Goal: Communication & Community: Answer question/provide support

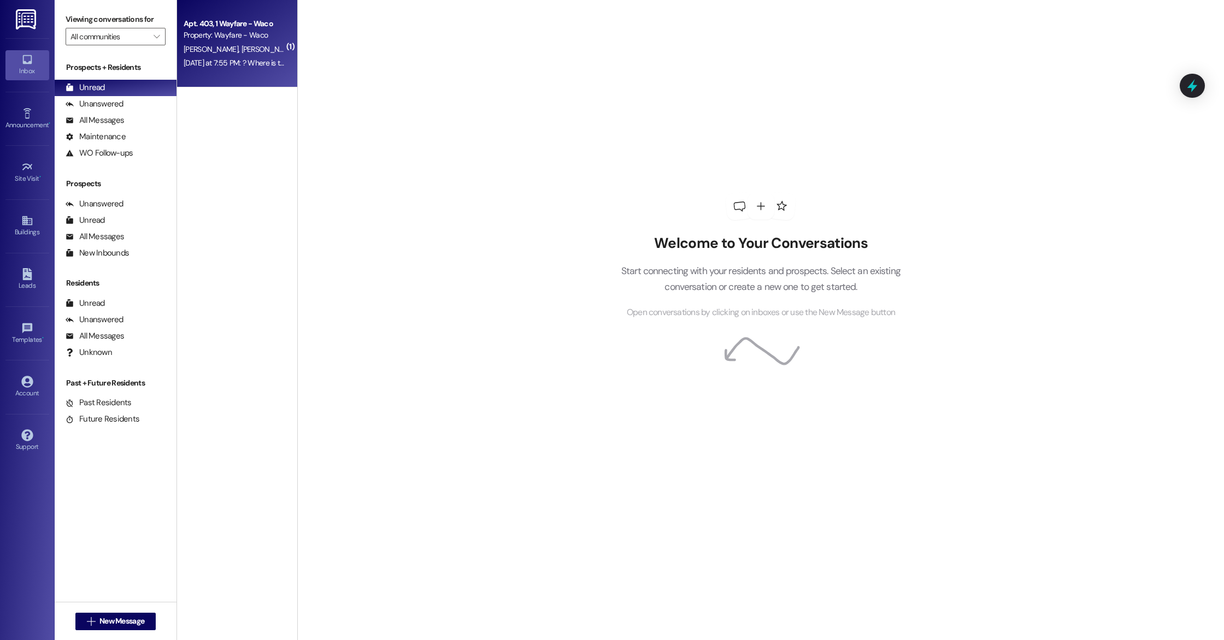
click at [237, 42] on div "Apt. 403, 1 Wayfare - Waco Property: Wayfare - Waco" at bounding box center [233, 30] width 103 height 26
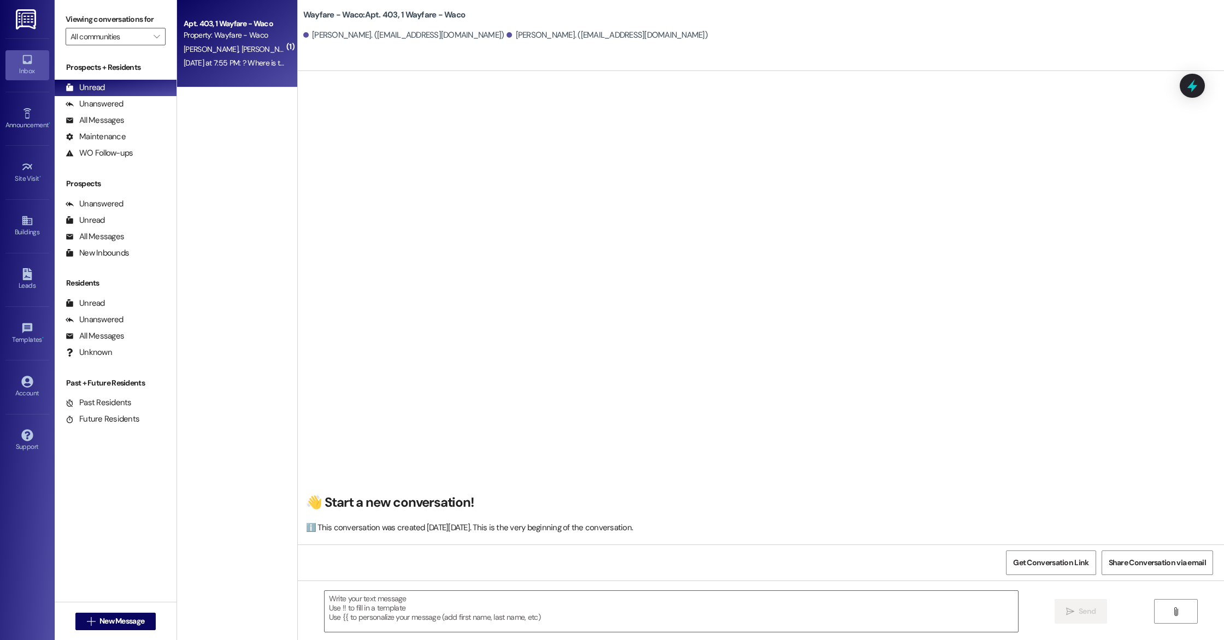
scroll to position [8712, 0]
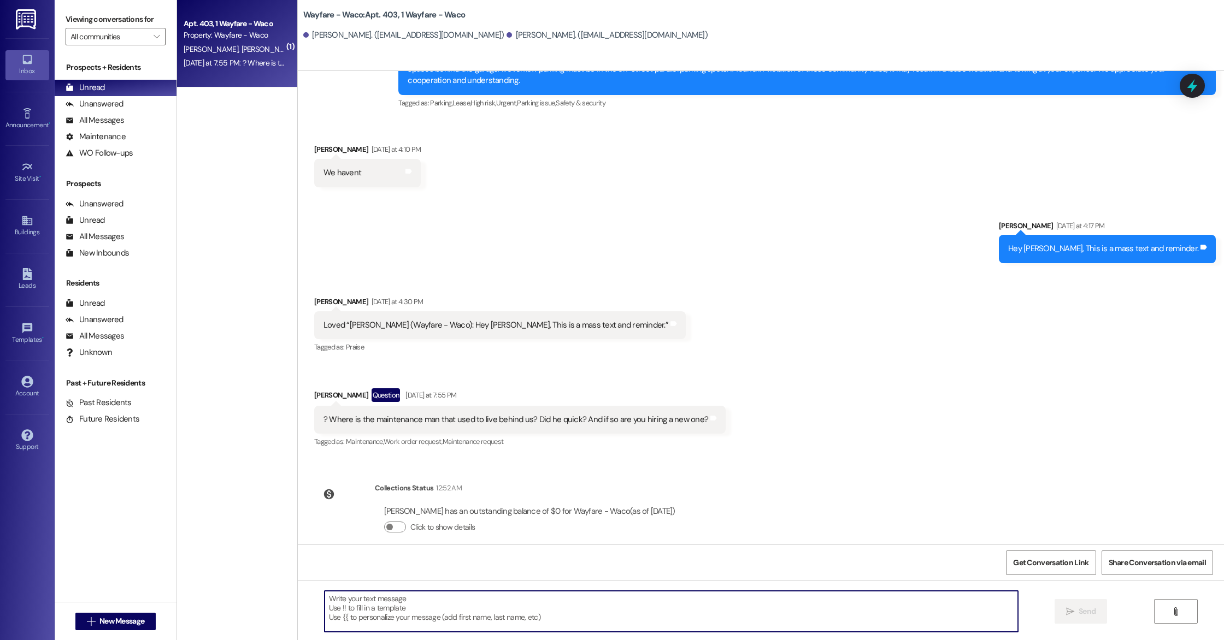
click at [543, 605] on textarea at bounding box center [671, 611] width 693 height 41
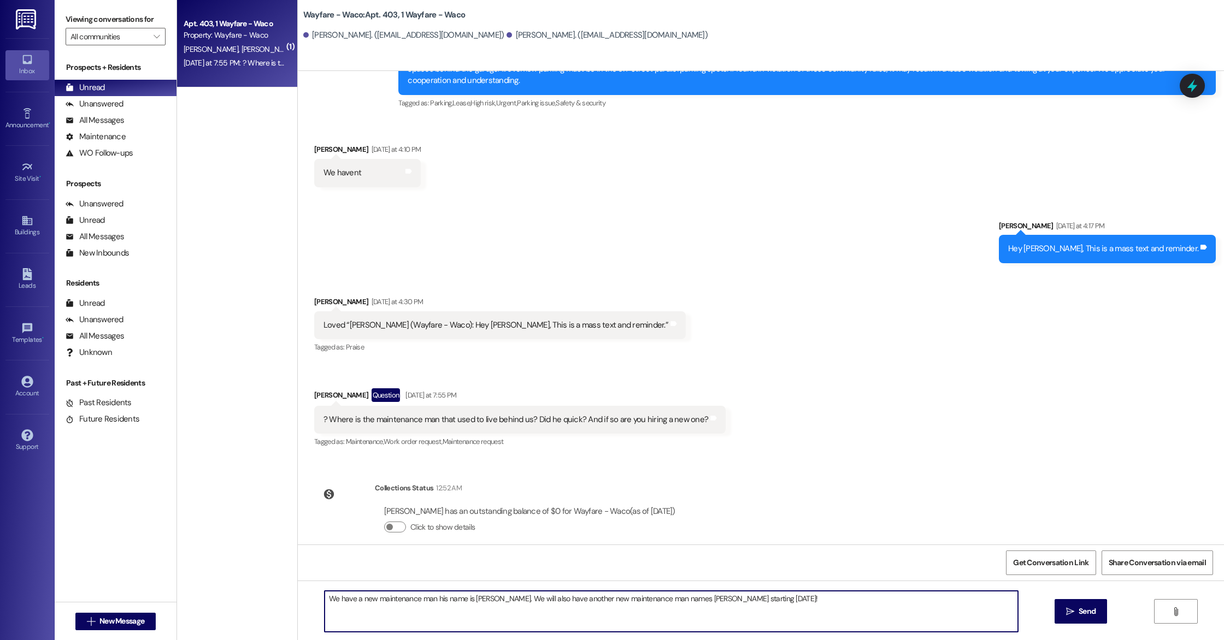
click at [658, 600] on textarea "We have a new maintenance man his name is [PERSON_NAME]. We will also have anot…" at bounding box center [671, 611] width 693 height 41
click at [561, 600] on textarea "We have a new maintenance man his name is [PERSON_NAME]. We will also have anot…" at bounding box center [671, 611] width 693 height 41
click at [639, 599] on textarea "We have a new maintenance man his name is [PERSON_NAME]. We will also have a se…" at bounding box center [671, 611] width 693 height 41
click at [659, 601] on textarea "We have a new maintenance man his name is [PERSON_NAME]. We will also have a se…" at bounding box center [671, 611] width 693 height 41
click at [779, 605] on textarea "We have a new maintenance man his name is [PERSON_NAME]. We will also have a se…" at bounding box center [671, 611] width 693 height 41
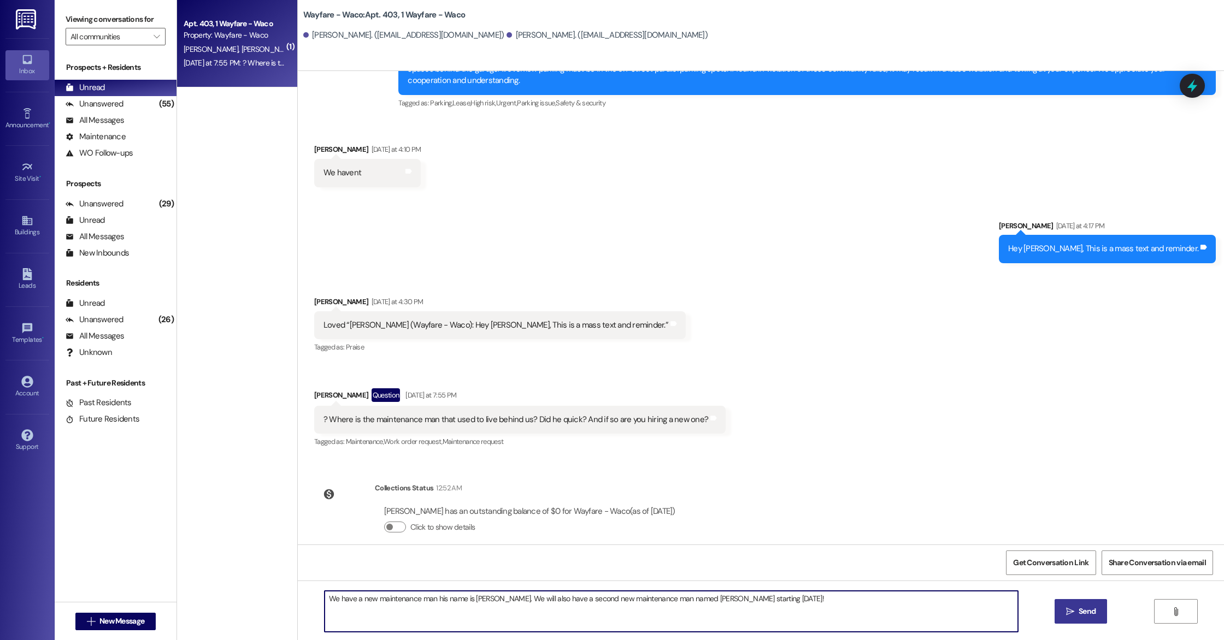
type textarea "We have a new maintenance man his name is [PERSON_NAME]. We will also have a se…"
click at [1076, 612] on span "Send" at bounding box center [1086, 611] width 21 height 11
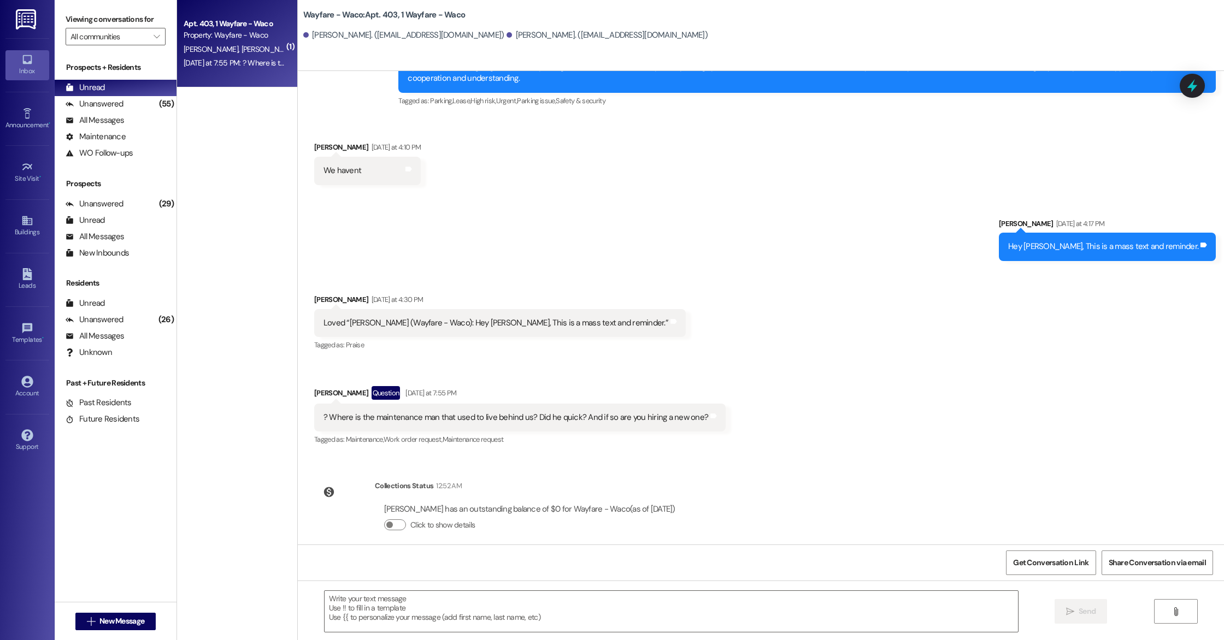
scroll to position [8788, 0]
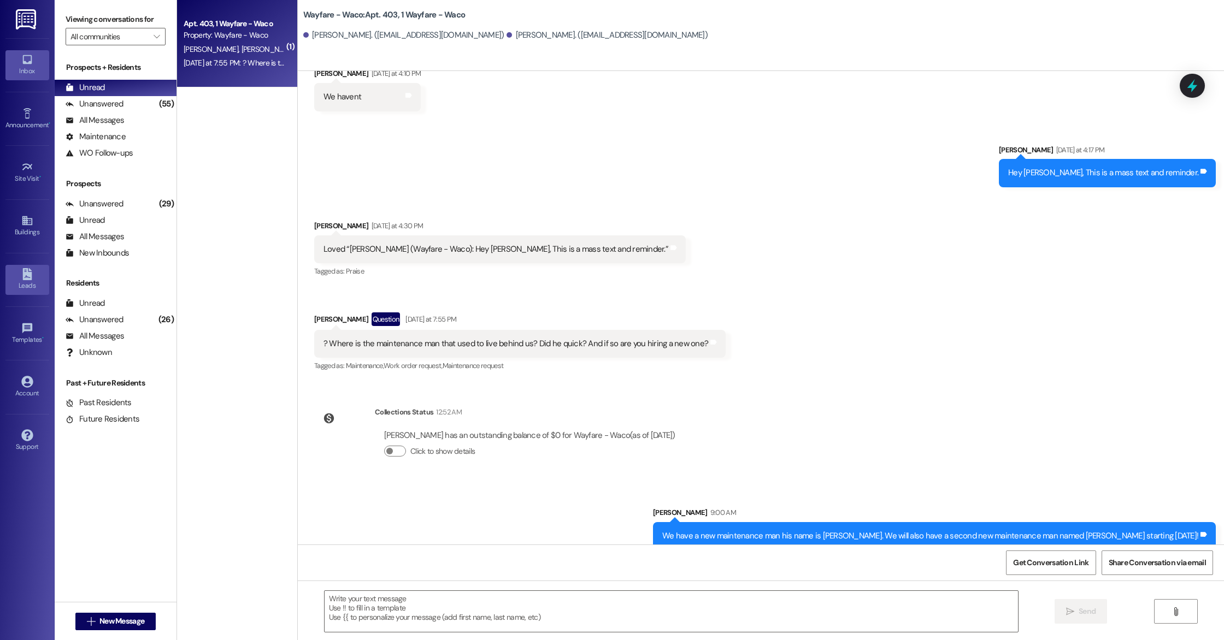
click at [32, 282] on div "Leads" at bounding box center [27, 285] width 55 height 11
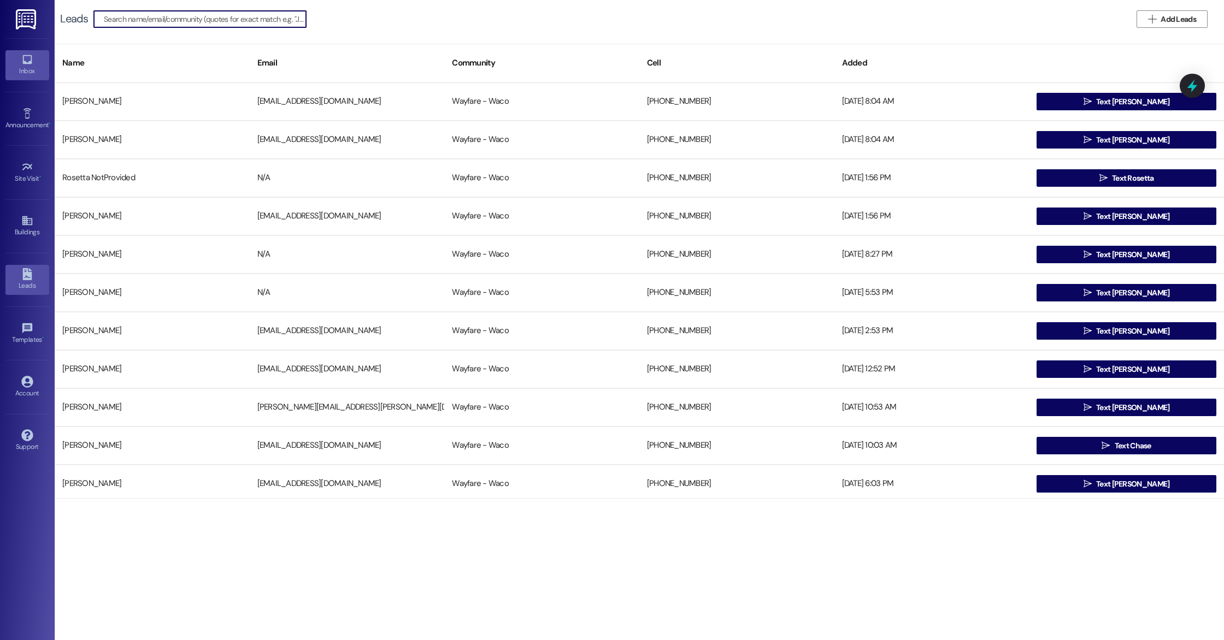
click at [25, 74] on div "Inbox" at bounding box center [27, 71] width 55 height 11
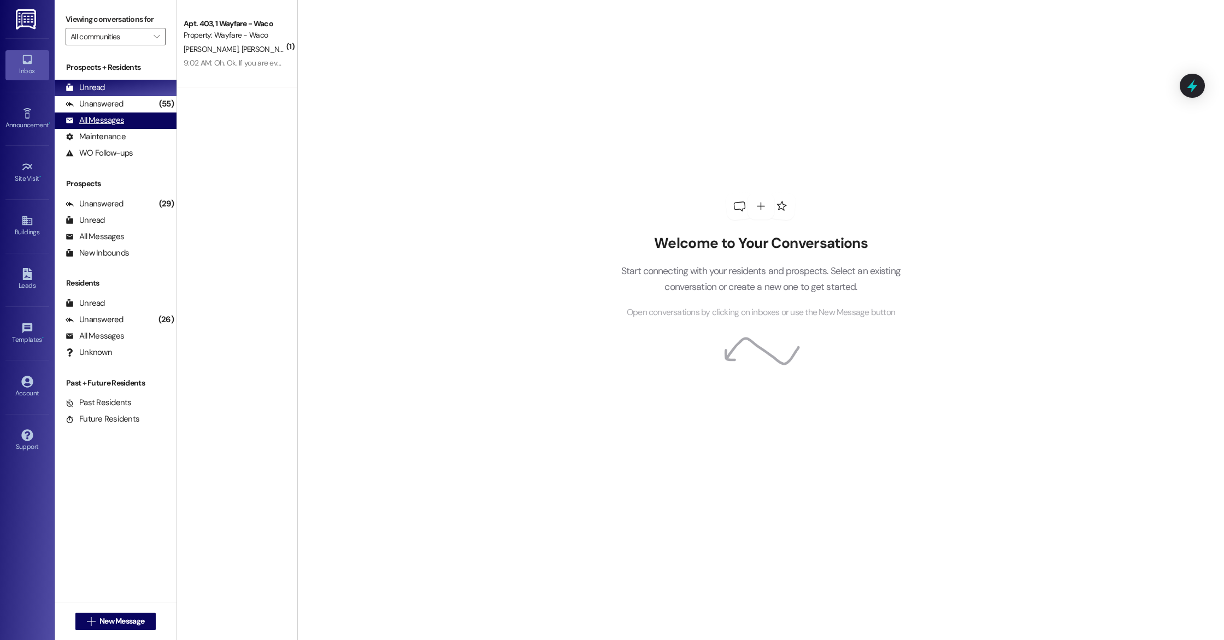
click at [84, 123] on div "All Messages" at bounding box center [95, 120] width 58 height 11
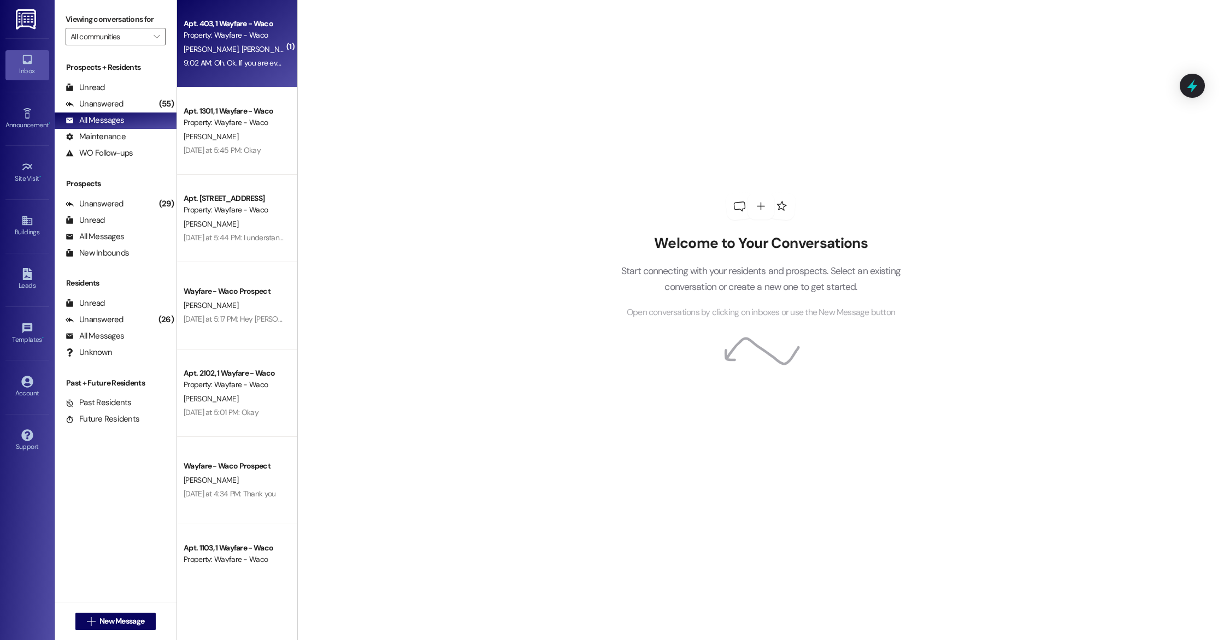
click at [221, 57] on div "9:02 AM: Oh. Ok. If you are ever in need of one depending on what the criteria …" at bounding box center [233, 63] width 103 height 14
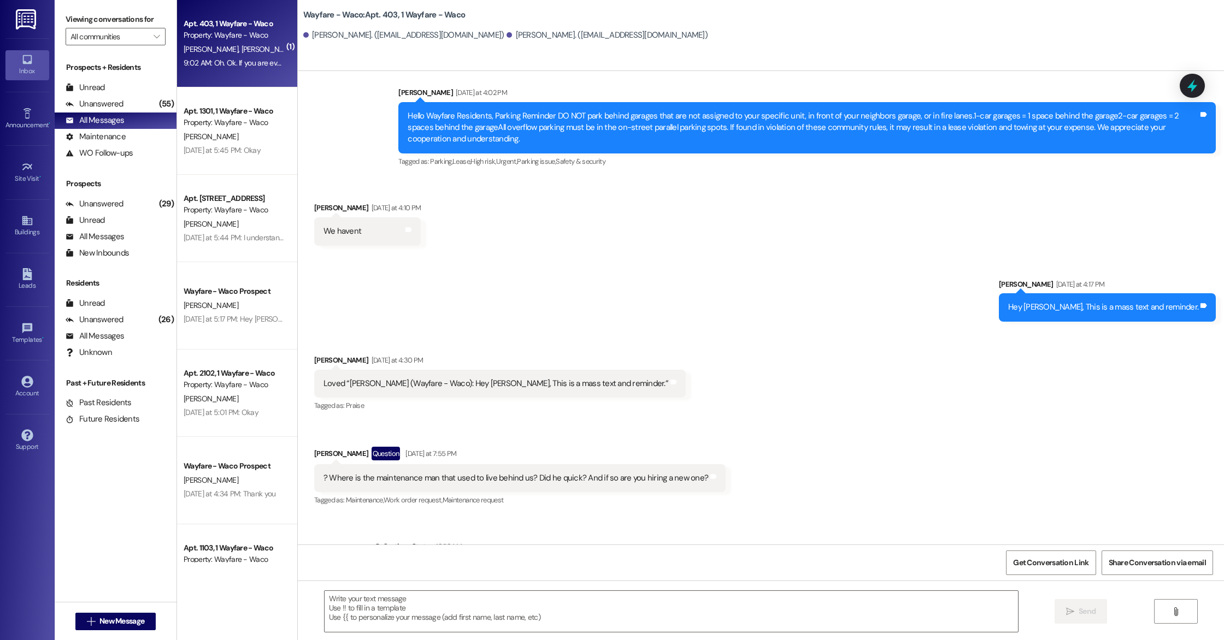
scroll to position [8614, 0]
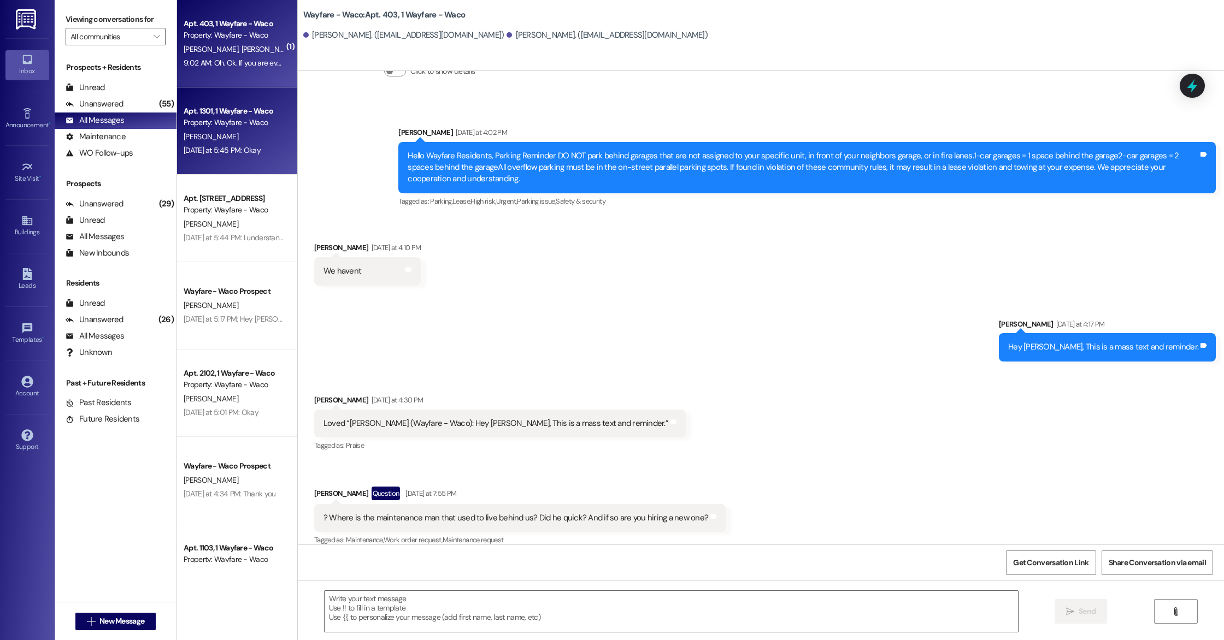
click at [205, 149] on div "[DATE] at 5:45 PM: Okay [DATE] at 5:45 PM: Okay" at bounding box center [222, 150] width 77 height 10
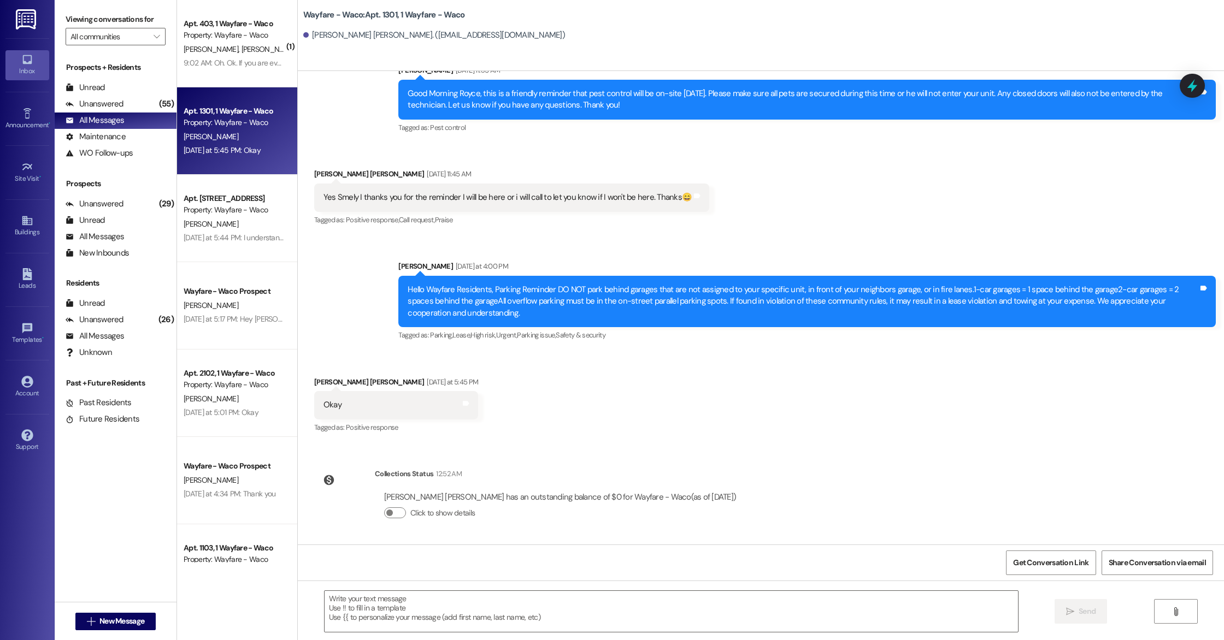
scroll to position [4954, 0]
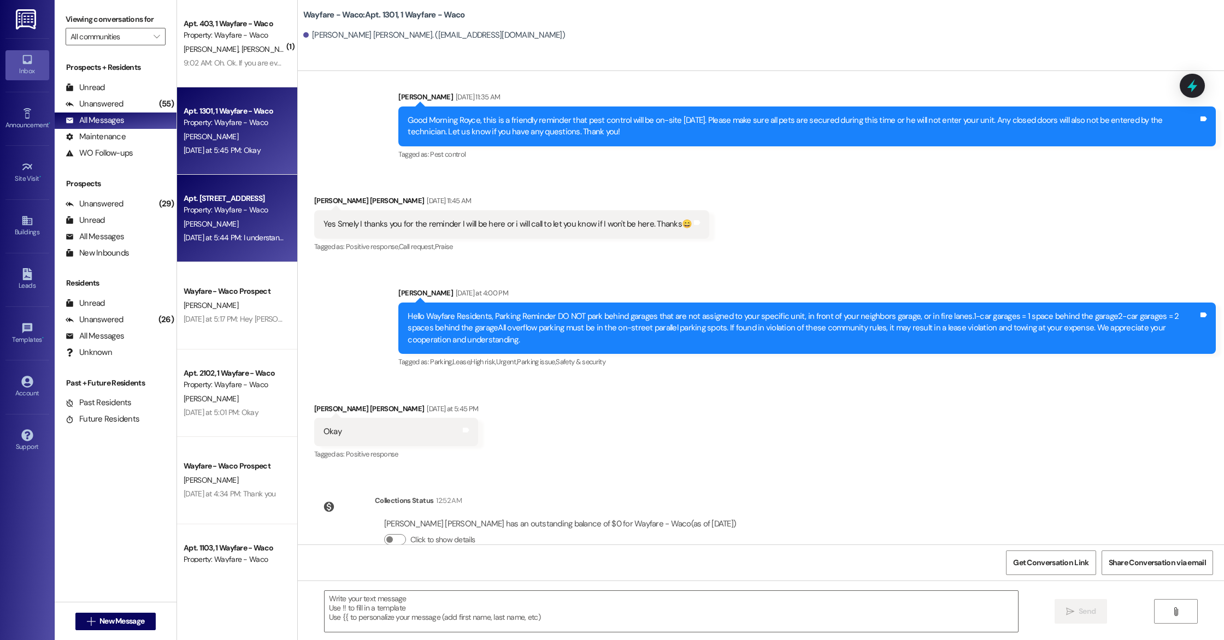
click at [228, 236] on div "[DATE] at 5:44 PM: I understand this message about appropriate parking. How abo…" at bounding box center [367, 238] width 367 height 10
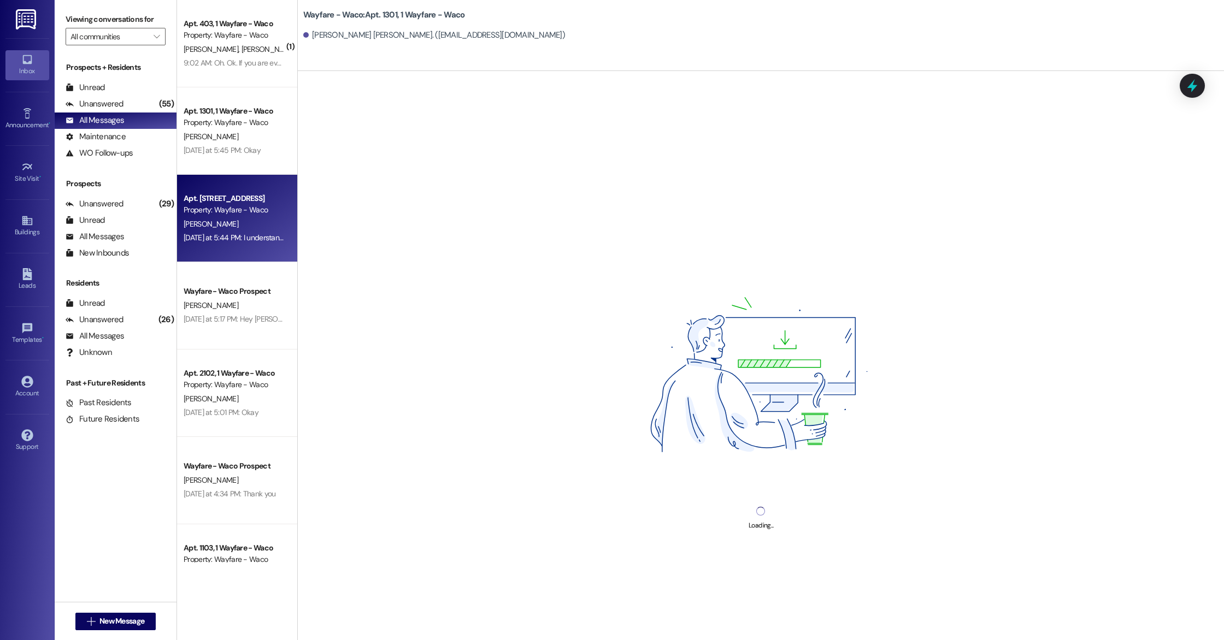
click at [227, 227] on div "[PERSON_NAME]" at bounding box center [233, 224] width 103 height 14
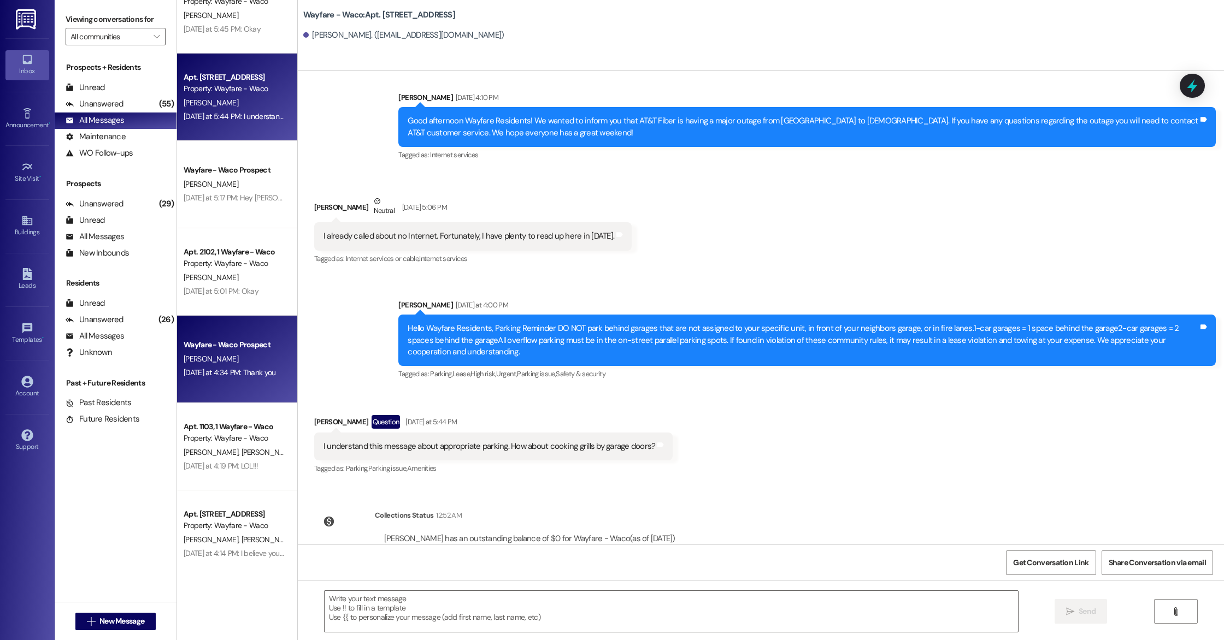
scroll to position [122, 0]
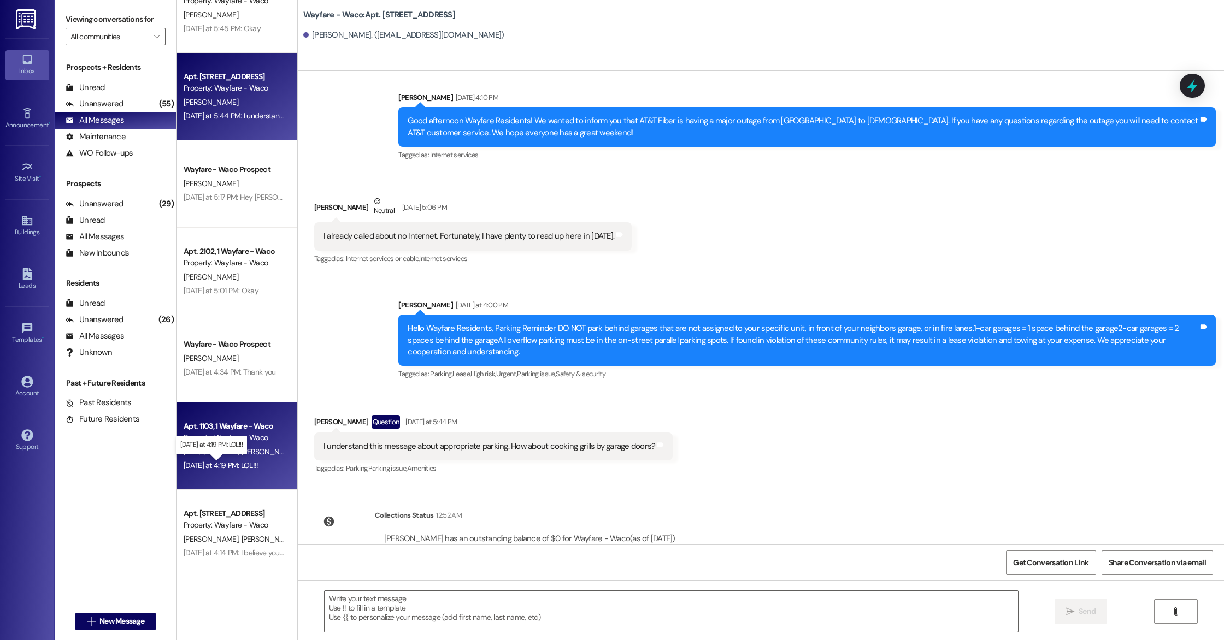
click at [234, 465] on div "[DATE] at 4:19 PM: LOL!!! [DATE] at 4:19 PM: LOL!!!" at bounding box center [221, 466] width 75 height 10
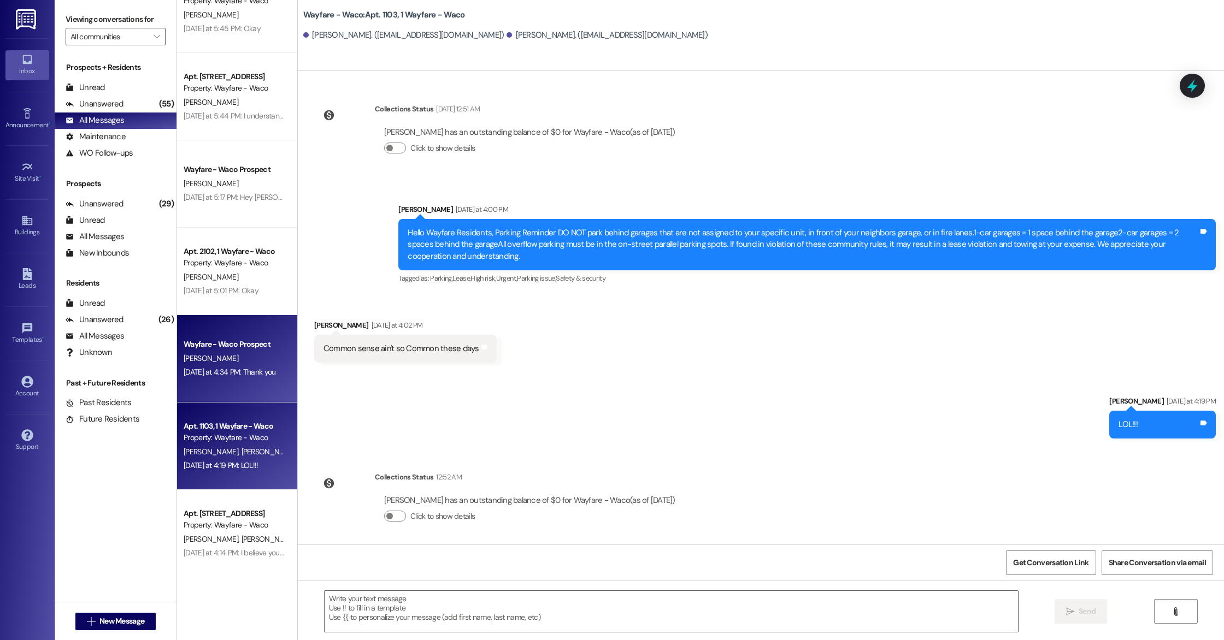
scroll to position [0, 0]
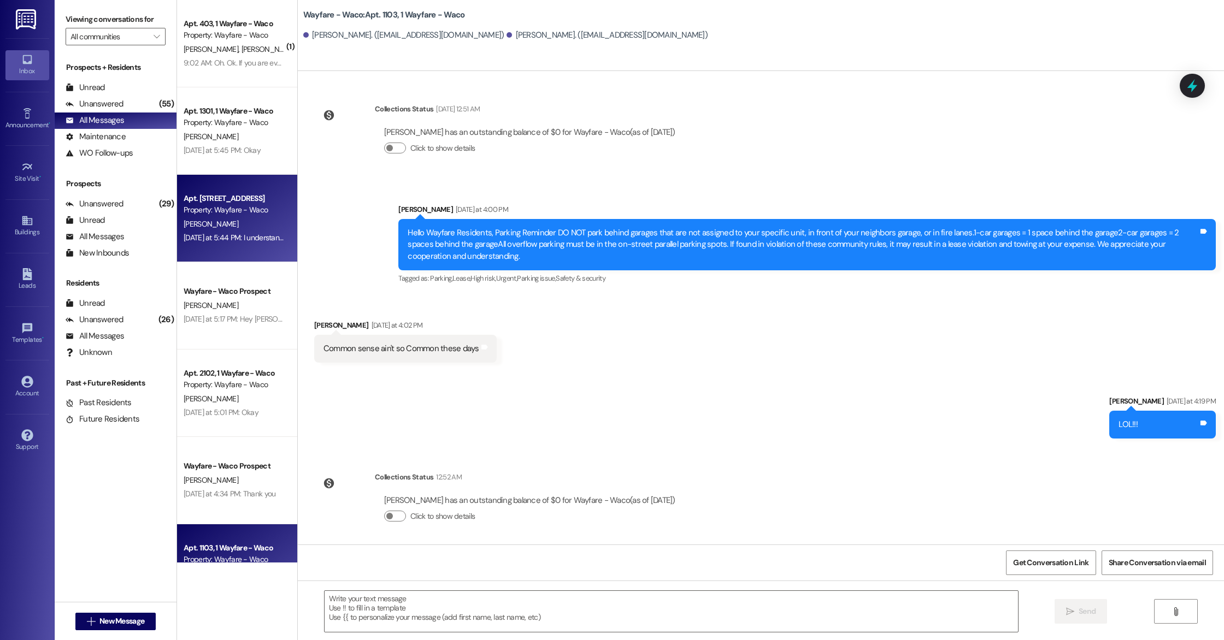
click at [233, 233] on div "[DATE] at 5:44 PM: I understand this message about appropriate parking. How abo…" at bounding box center [367, 238] width 367 height 10
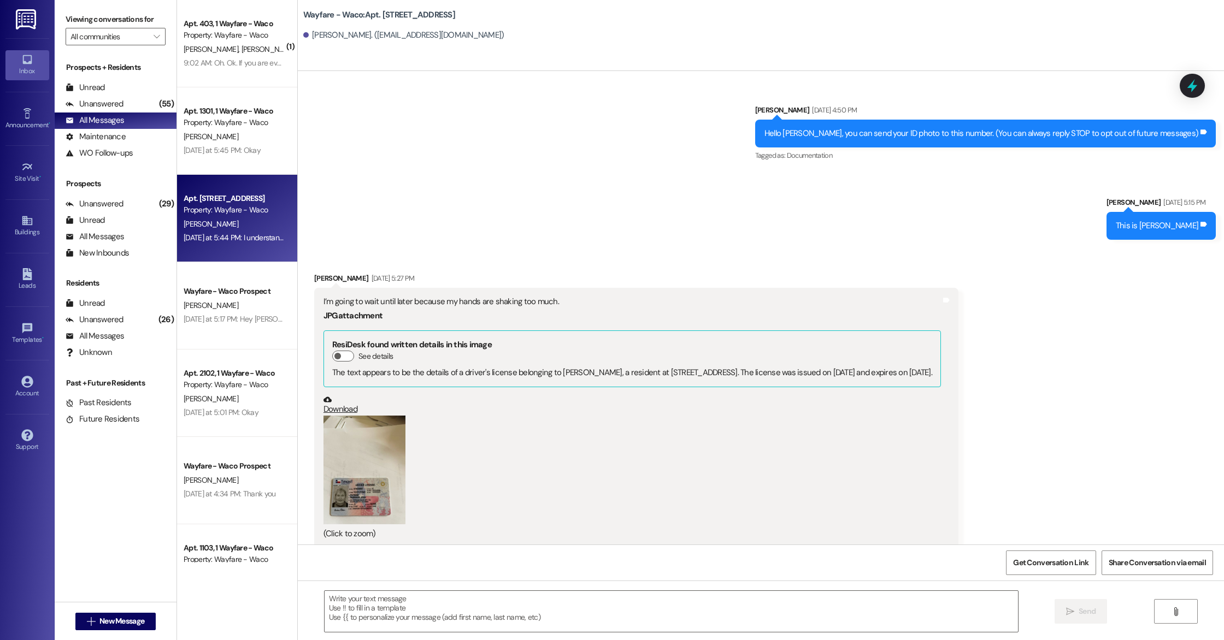
scroll to position [12437, 0]
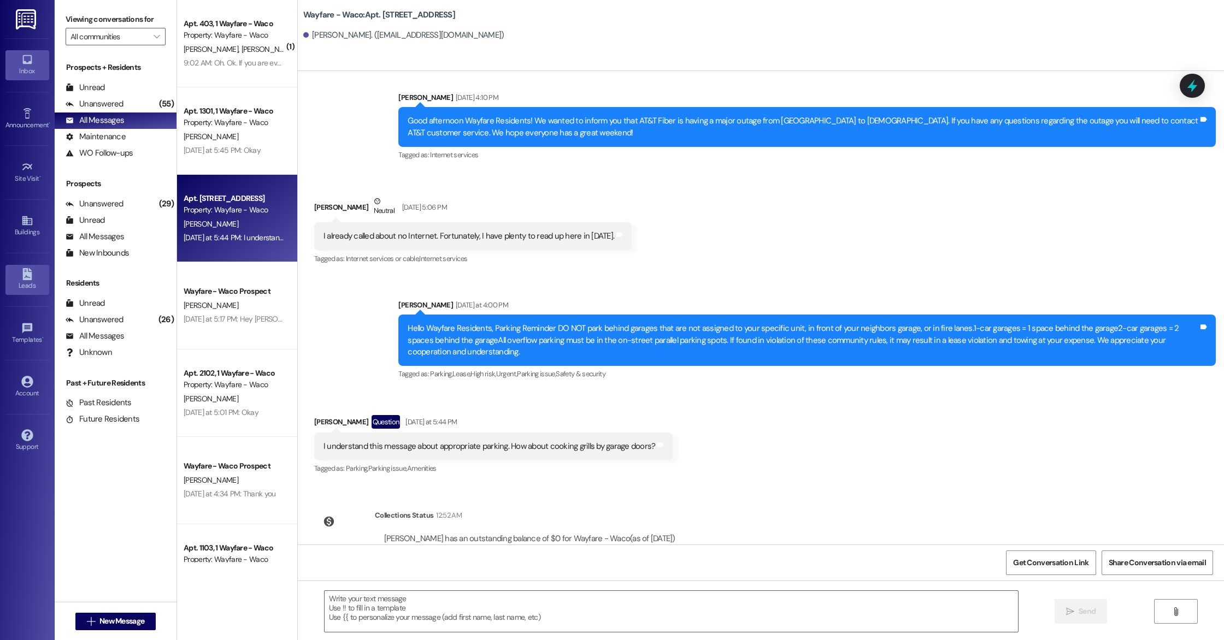
click at [31, 287] on div "Leads" at bounding box center [27, 285] width 55 height 11
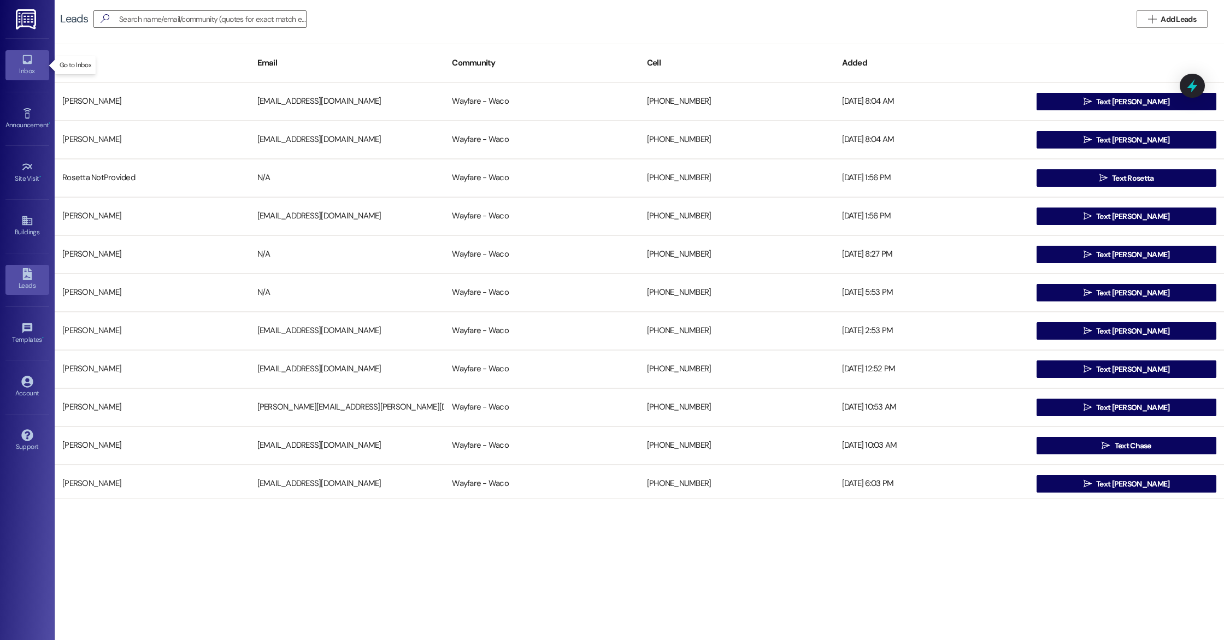
click at [25, 72] on div "Inbox" at bounding box center [27, 71] width 55 height 11
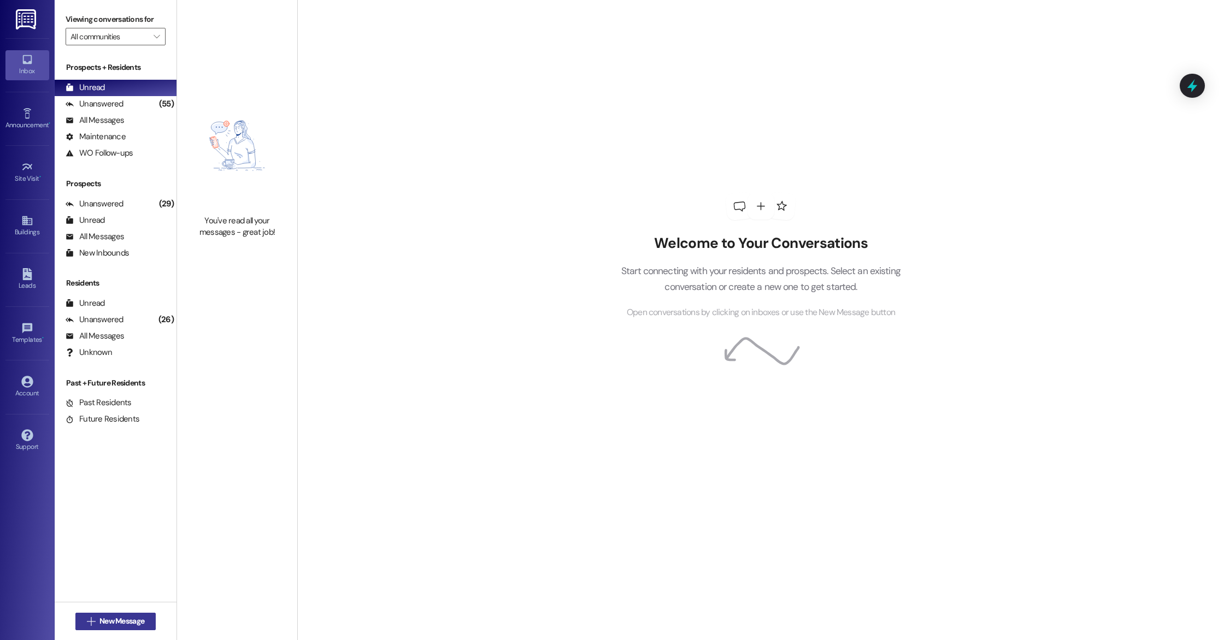
click at [117, 627] on span "New Message" at bounding box center [121, 621] width 45 height 11
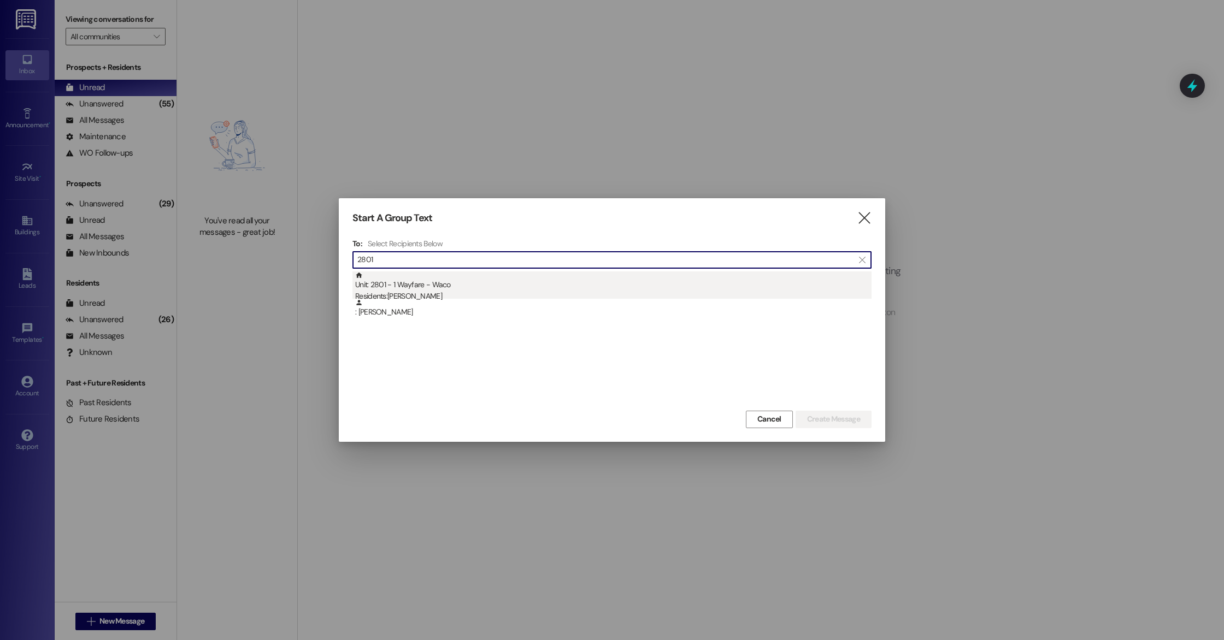
type input "2801"
click at [525, 294] on div "Residents: [PERSON_NAME]" at bounding box center [613, 296] width 516 height 11
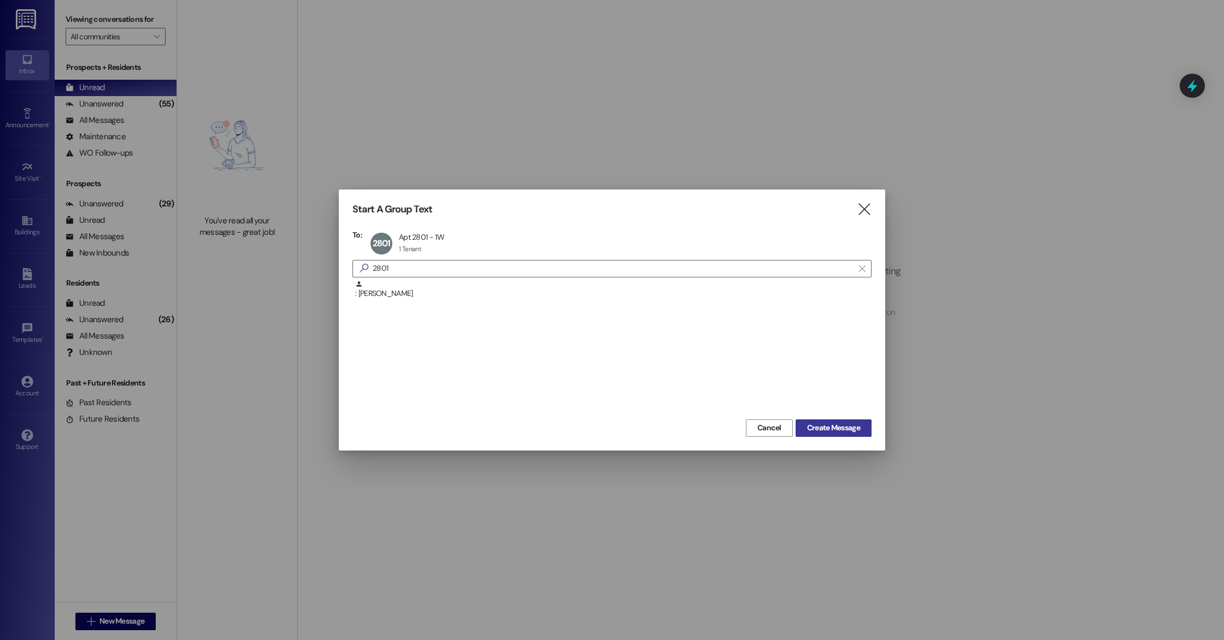
click at [834, 423] on span "Create Message" at bounding box center [833, 427] width 53 height 11
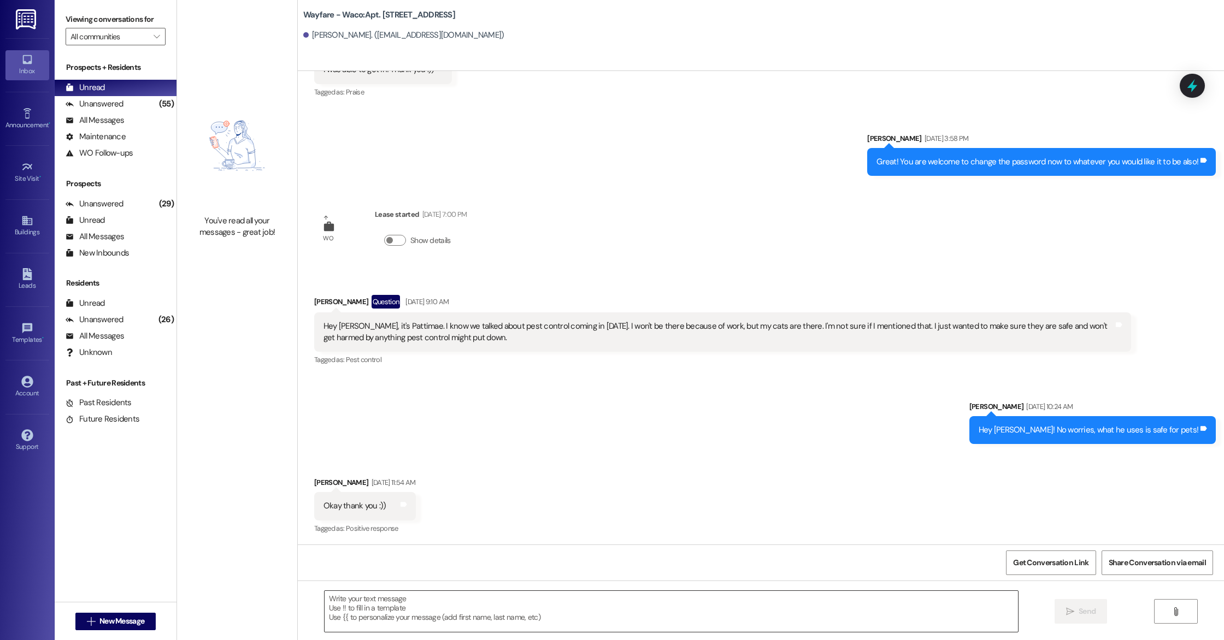
click at [560, 612] on textarea at bounding box center [671, 611] width 693 height 41
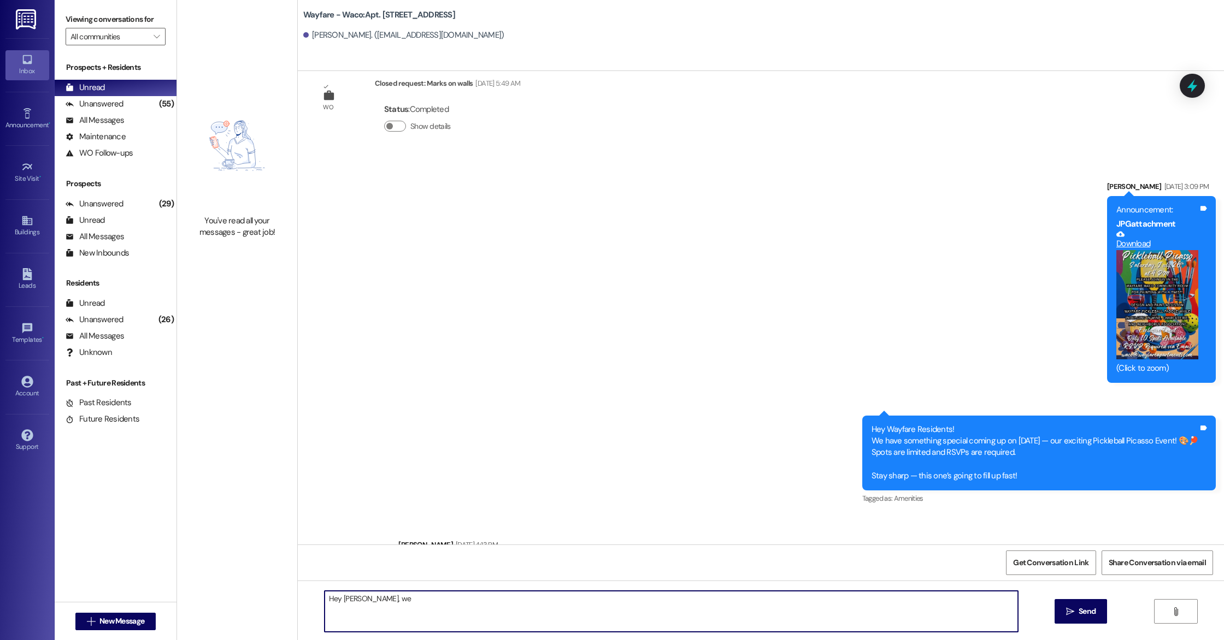
scroll to position [1044, 0]
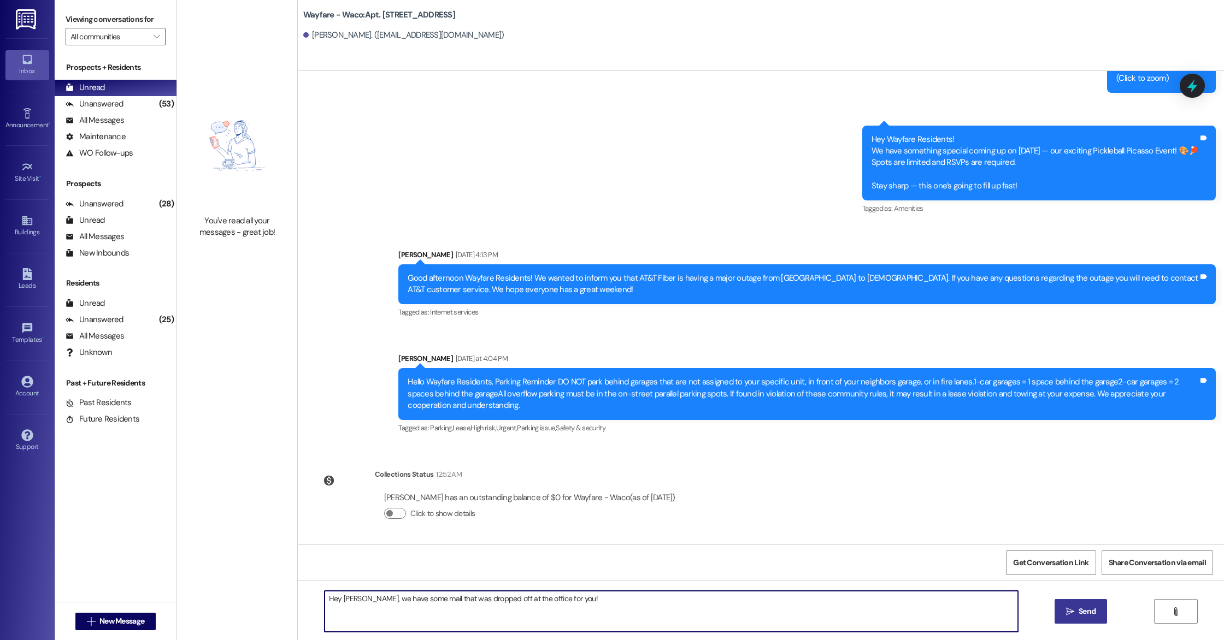
type textarea "Hey [PERSON_NAME], we have some mail that was dropped off at the office for you!"
click at [1074, 616] on span " Send" at bounding box center [1081, 611] width 34 height 11
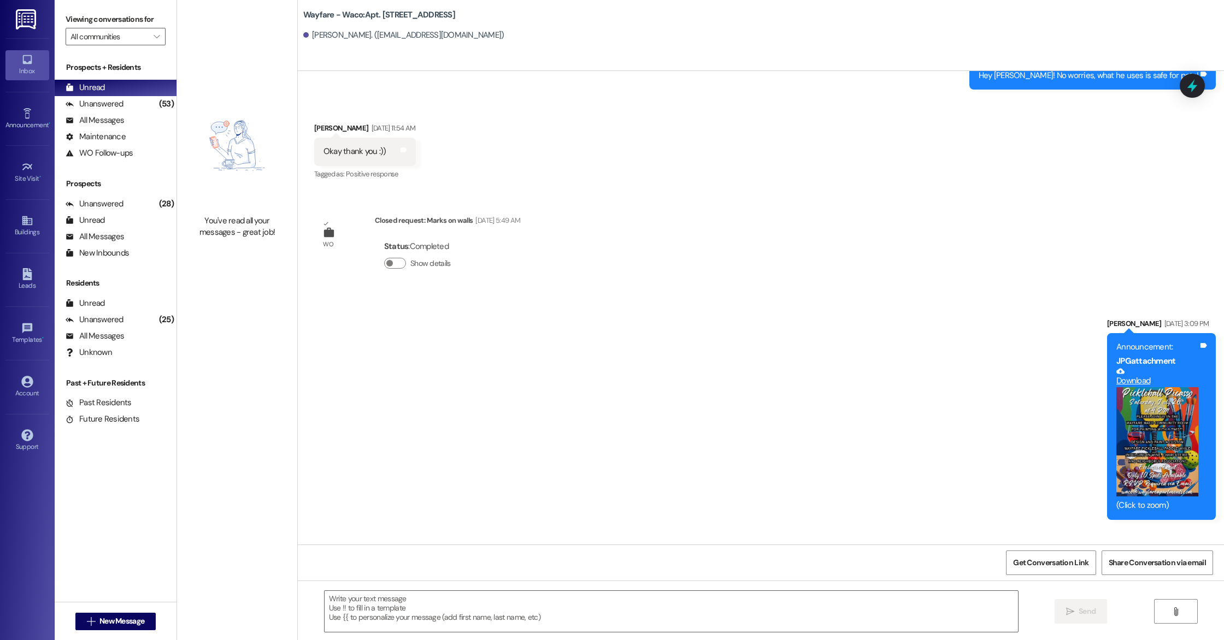
scroll to position [1120, 0]
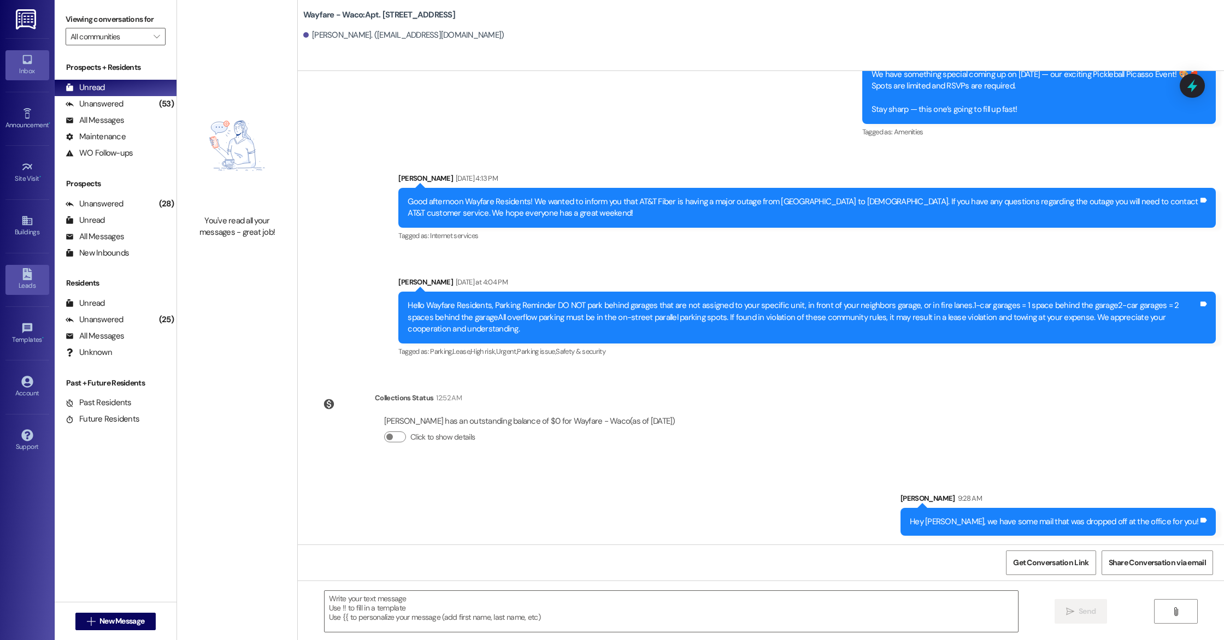
click at [19, 292] on link "Leads" at bounding box center [27, 280] width 44 height 30
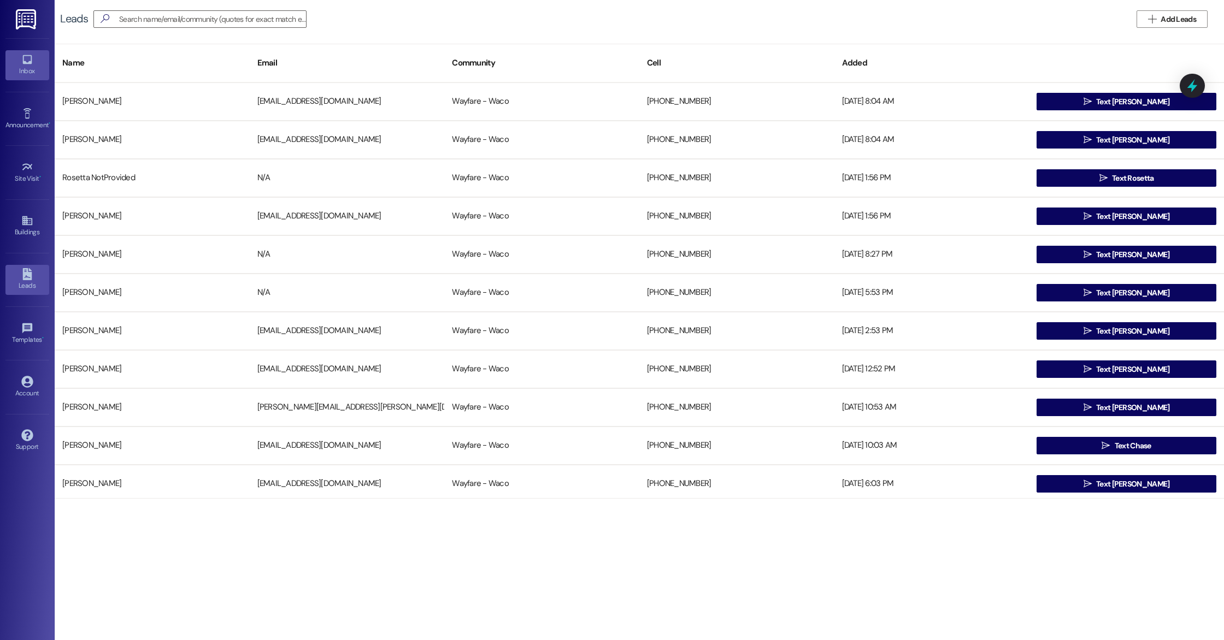
click at [23, 66] on div "Inbox" at bounding box center [27, 71] width 55 height 11
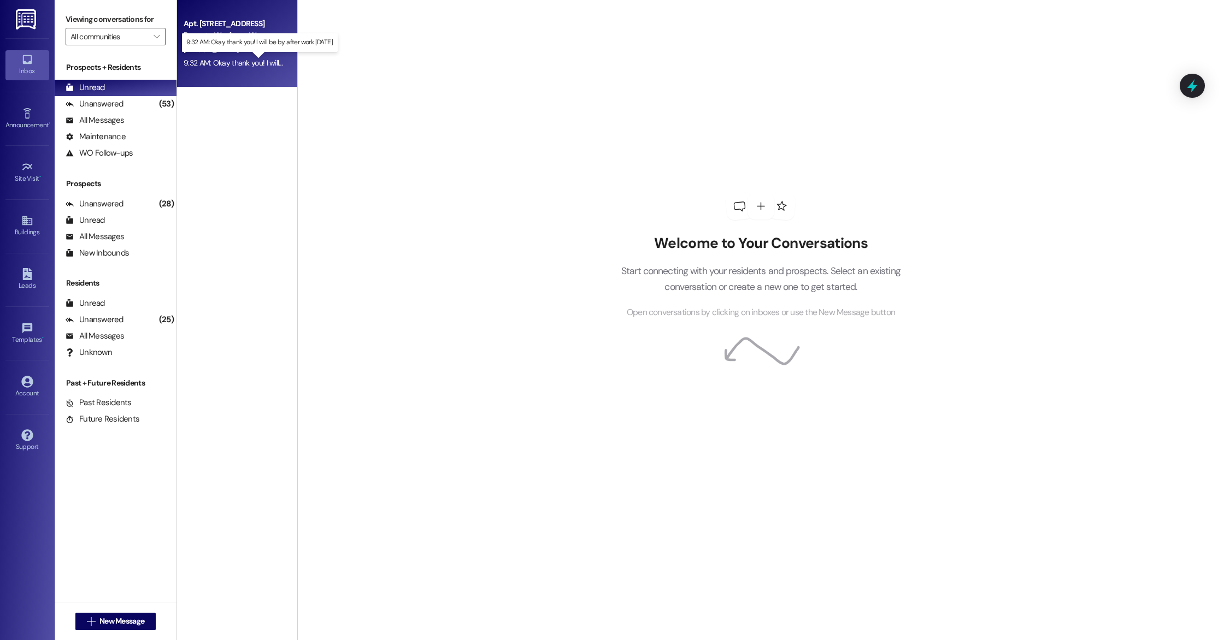
click at [228, 66] on div "9:32 AM: Okay thank you! I will be by after work [DATE]. 9:32 AM: Okay thank yo…" at bounding box center [270, 63] width 173 height 10
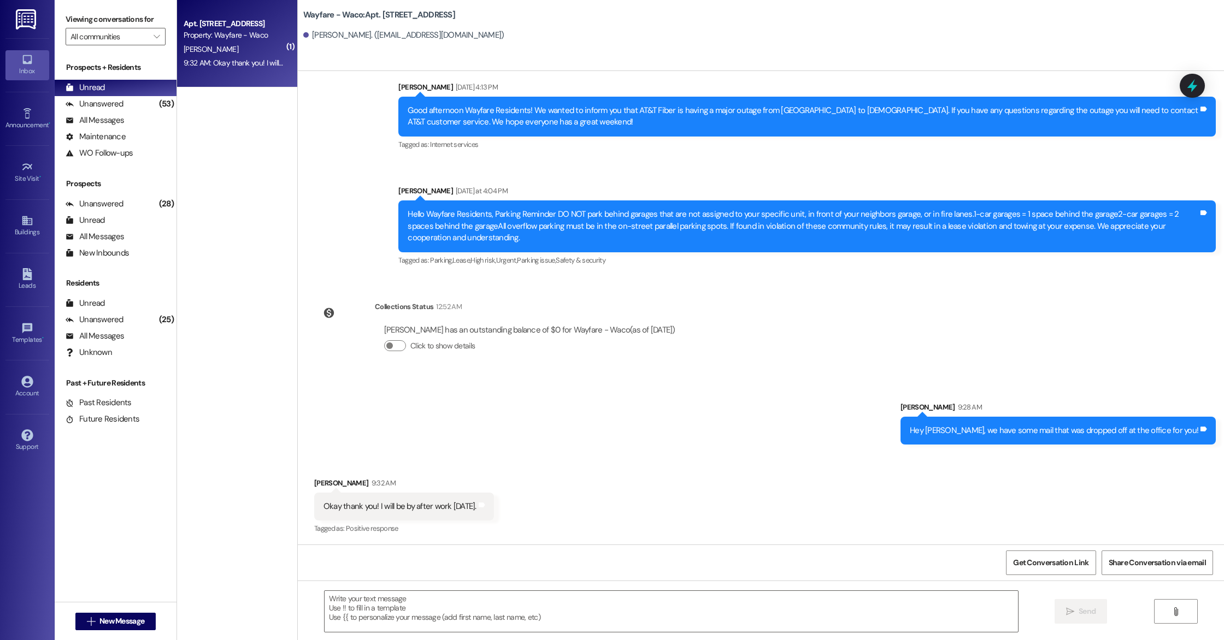
scroll to position [1212, 0]
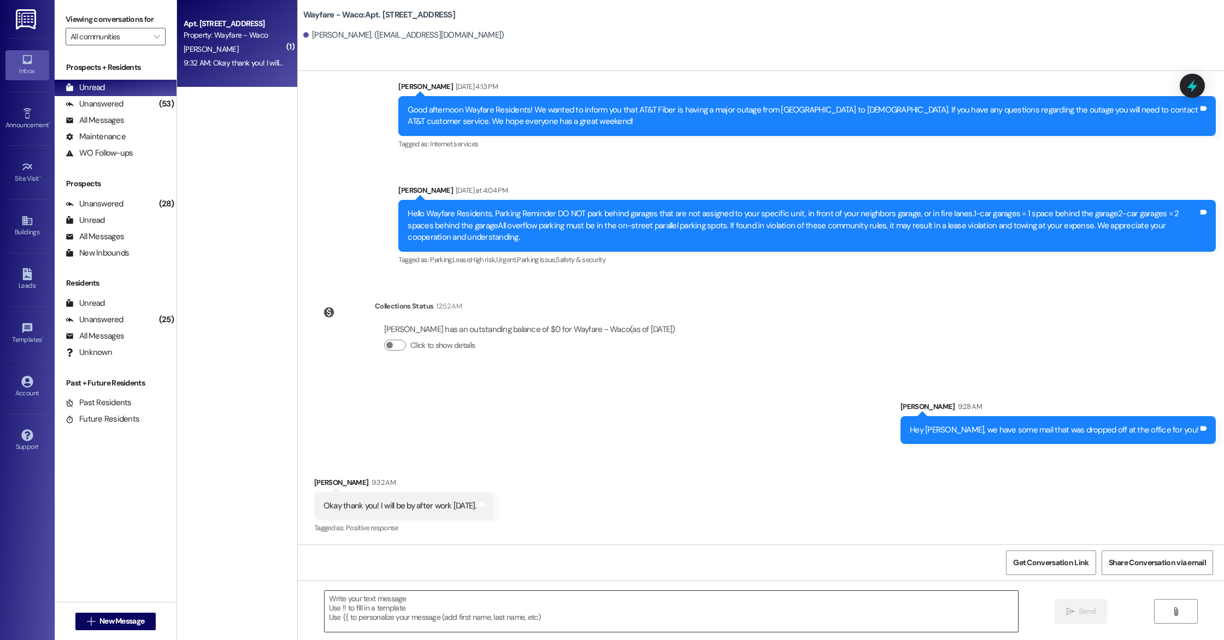
click at [469, 614] on textarea at bounding box center [671, 611] width 693 height 41
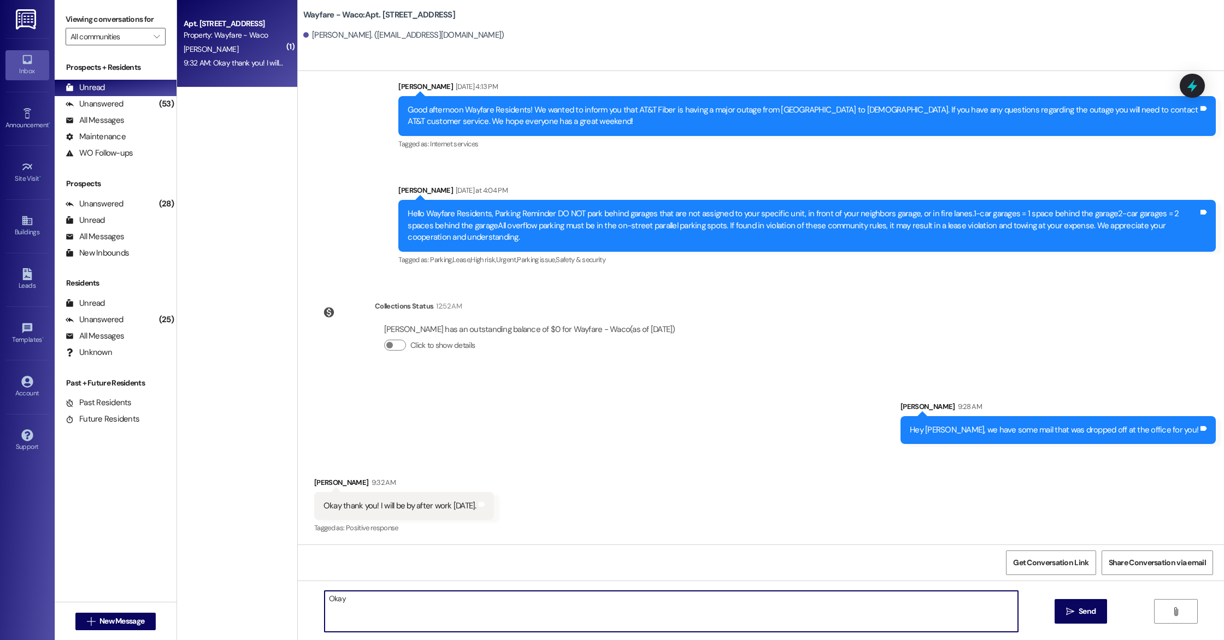
type textarea "Okay!"
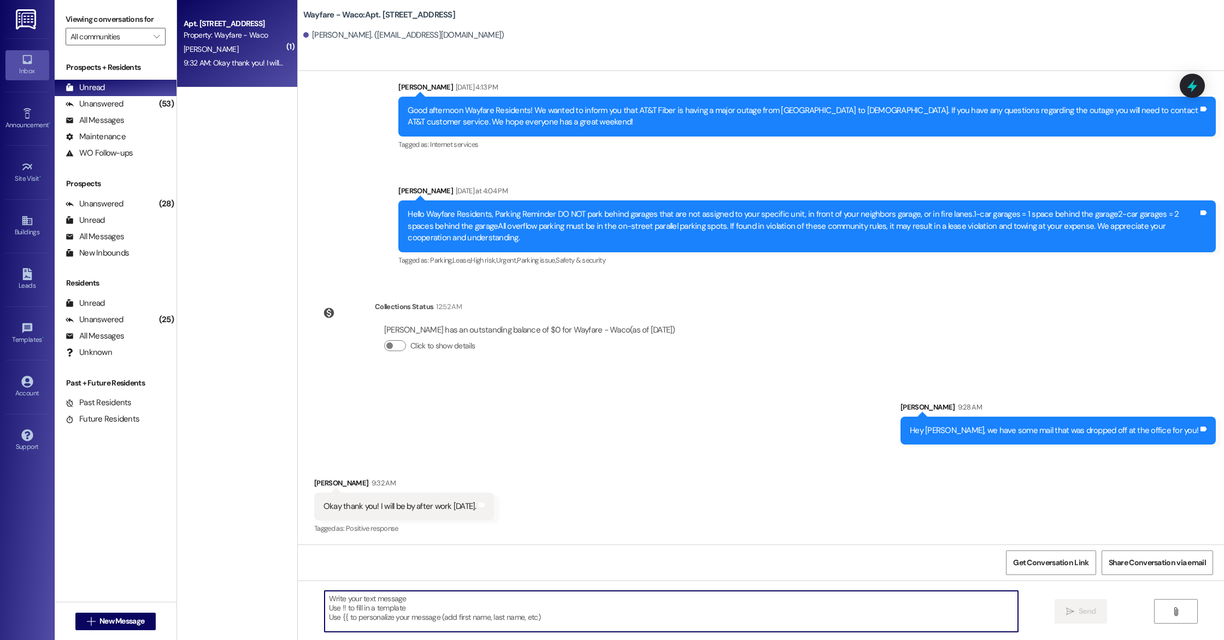
scroll to position [1288, 0]
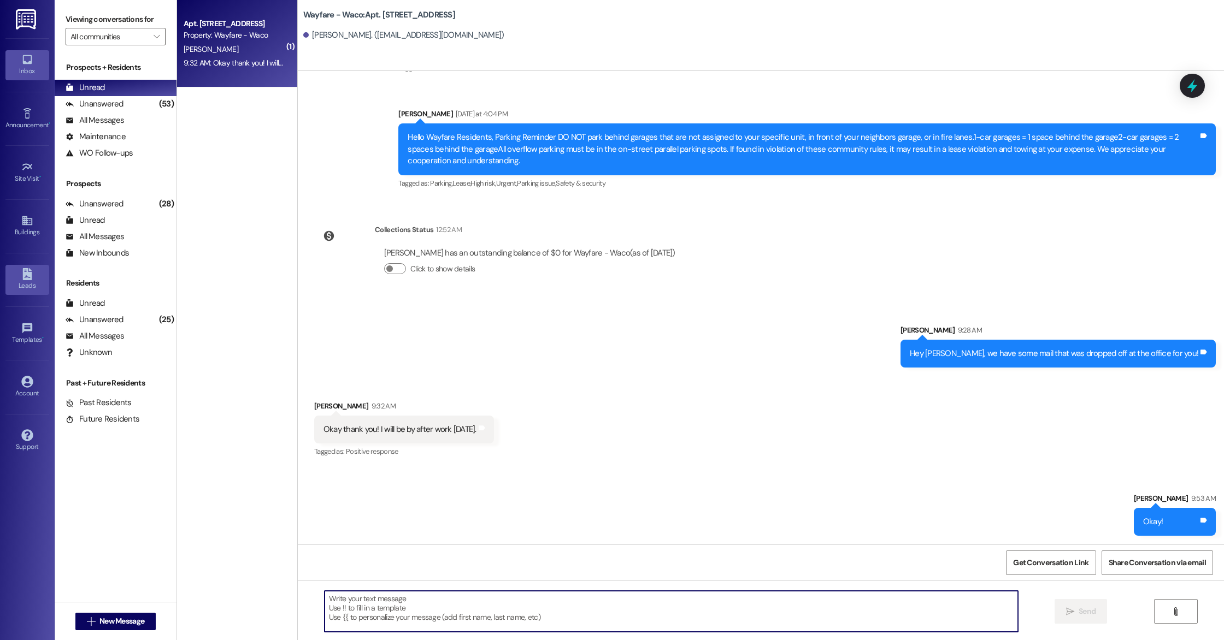
click at [26, 283] on div "Leads" at bounding box center [27, 285] width 55 height 11
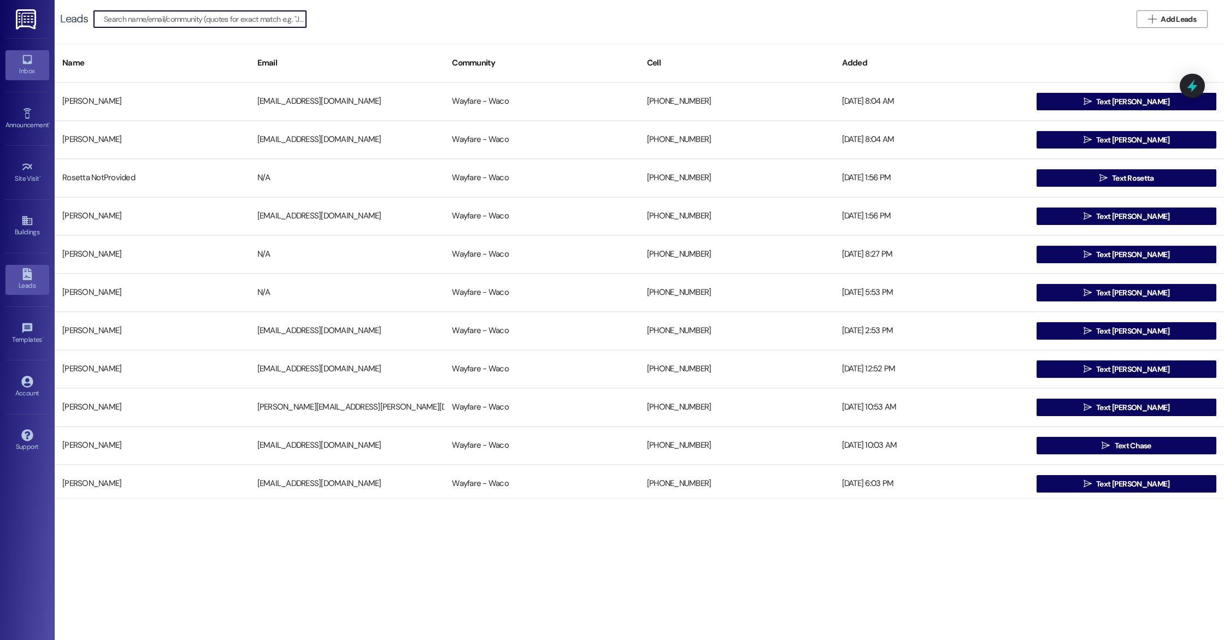
click at [23, 72] on div "Inbox" at bounding box center [27, 71] width 55 height 11
